Goal: Download file/media

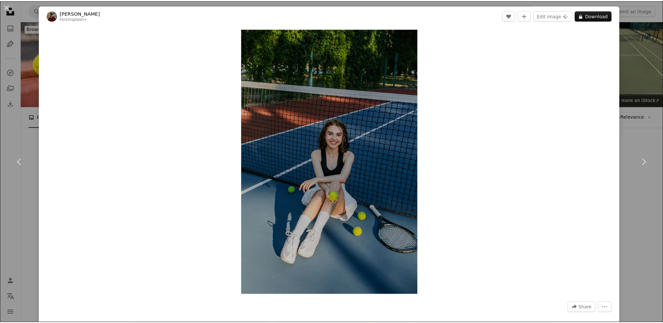
scroll to position [6389, 0]
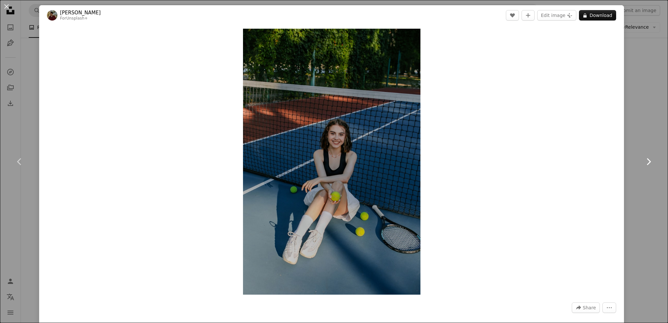
click at [642, 131] on link "Chevron right" at bounding box center [648, 161] width 39 height 63
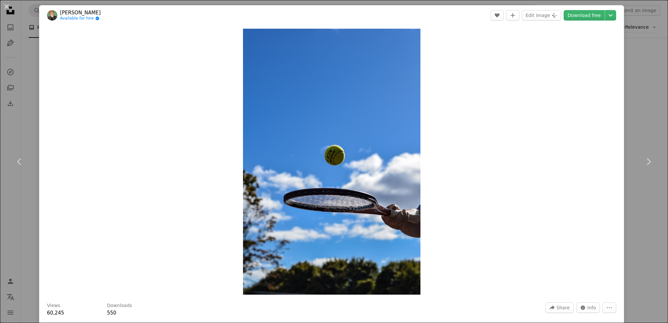
click at [636, 57] on div "An X shape Chevron left Chevron right [PERSON_NAME] Available for hire A checkm…" at bounding box center [334, 161] width 668 height 323
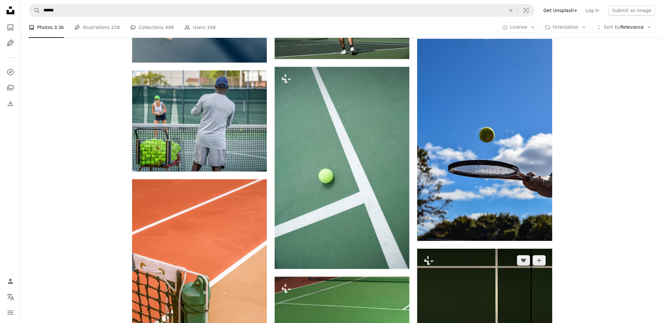
scroll to position [6584, 0]
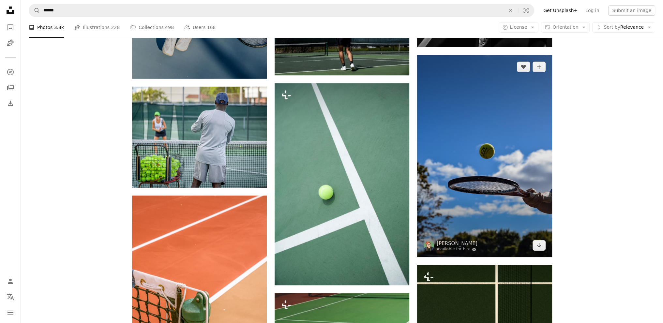
click at [498, 189] on img at bounding box center [484, 156] width 135 height 202
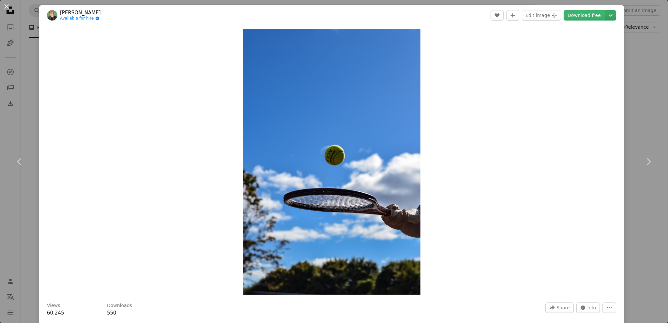
drag, startPoint x: 374, startPoint y: 165, endPoint x: 606, endPoint y: 16, distance: 275.7
click at [606, 16] on icon "Chevron down" at bounding box center [610, 15] width 10 height 8
click at [580, 53] on span "( 2400 x 3600 )" at bounding box center [578, 54] width 32 height 5
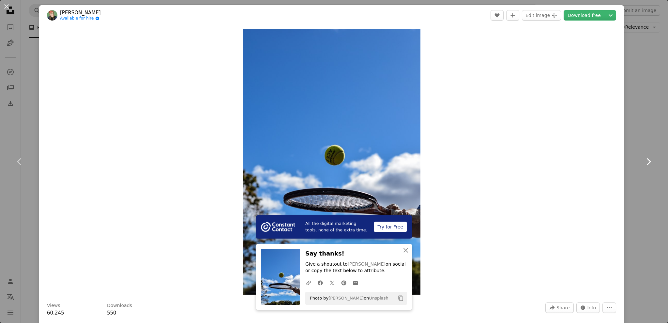
click at [637, 136] on link "Chevron right" at bounding box center [648, 161] width 39 height 63
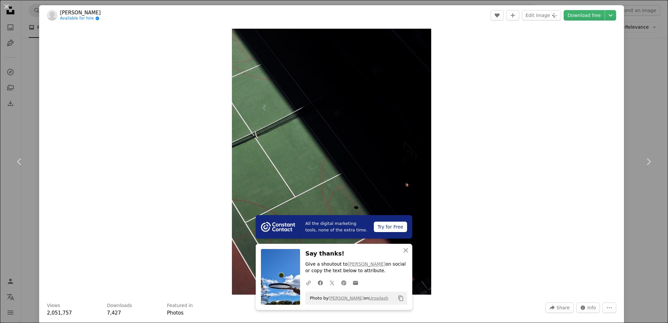
click at [629, 34] on div "An X shape Chevron left Chevron right All the digital marketing tools, none of …" at bounding box center [334, 161] width 668 height 323
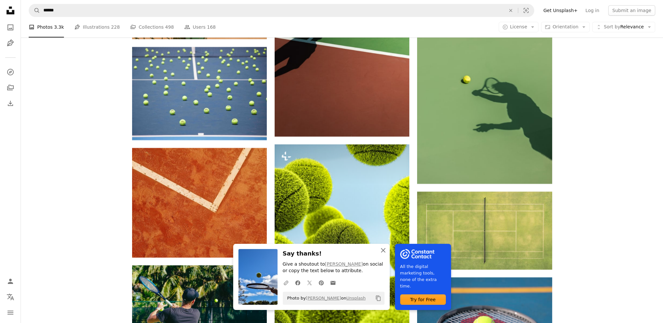
click at [384, 250] on icon "An X shape" at bounding box center [383, 251] width 8 height 8
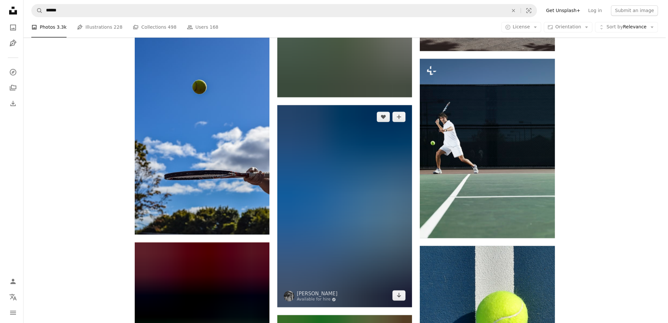
scroll to position [8247, 0]
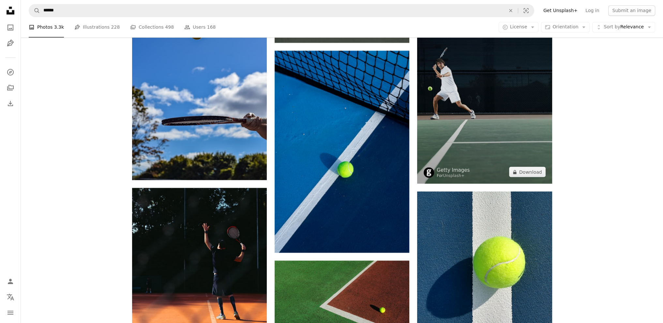
click at [532, 143] on img at bounding box center [484, 94] width 135 height 180
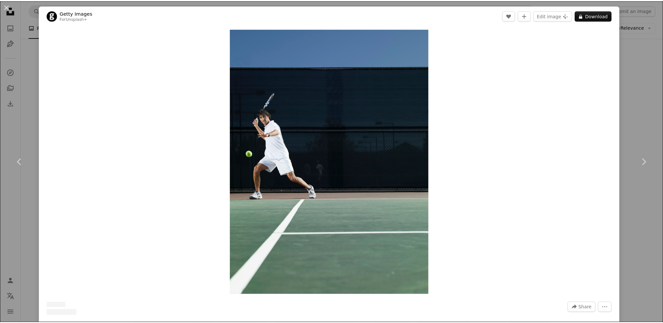
scroll to position [228, 0]
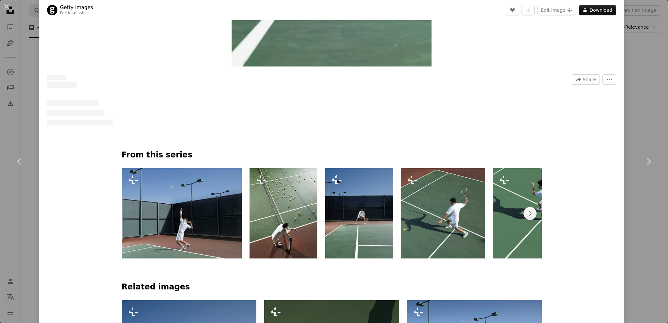
click at [635, 120] on div "An X shape Chevron left Chevron right Getty Images For Unsplash+ A heart A plus…" at bounding box center [334, 161] width 668 height 323
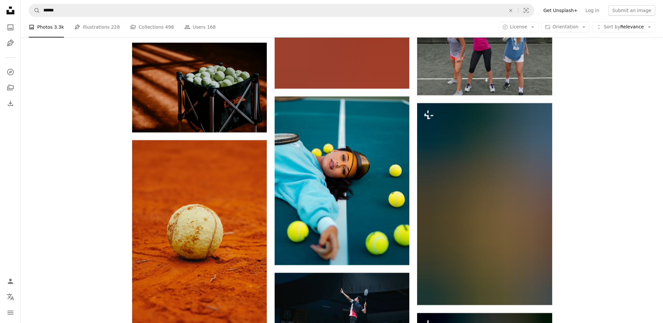
scroll to position [13465, 0]
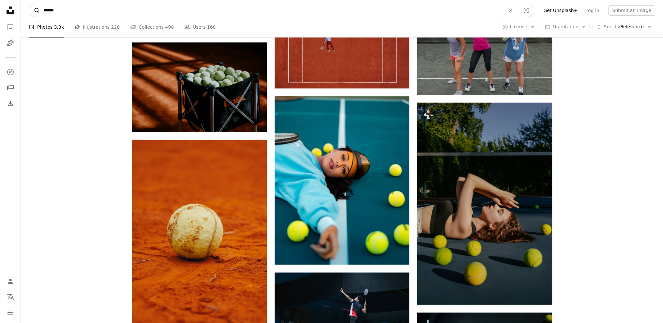
drag, startPoint x: 70, startPoint y: 13, endPoint x: 35, endPoint y: 14, distance: 35.5
click at [35, 14] on form "A magnifying glass ****** An X shape Visual search" at bounding box center [281, 10] width 505 height 13
type input "***"
click button "A magnifying glass" at bounding box center [34, 10] width 11 height 12
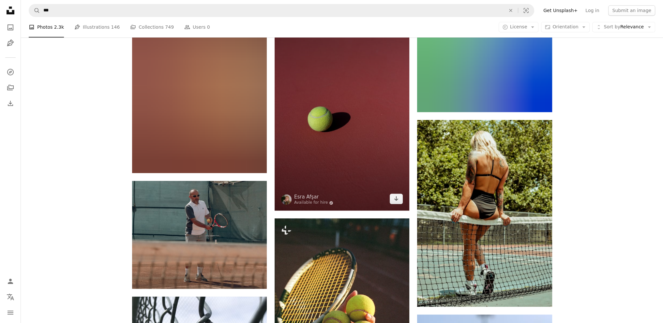
scroll to position [457, 0]
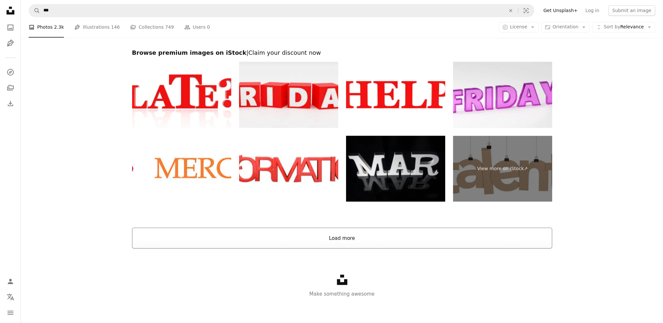
click at [346, 241] on button "Load more" at bounding box center [342, 238] width 420 height 21
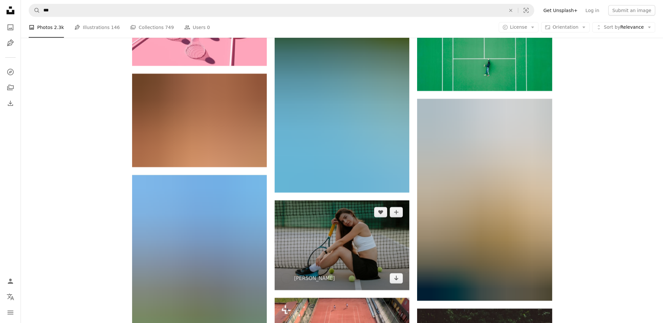
scroll to position [9483, 0]
